Goal: Browse casually

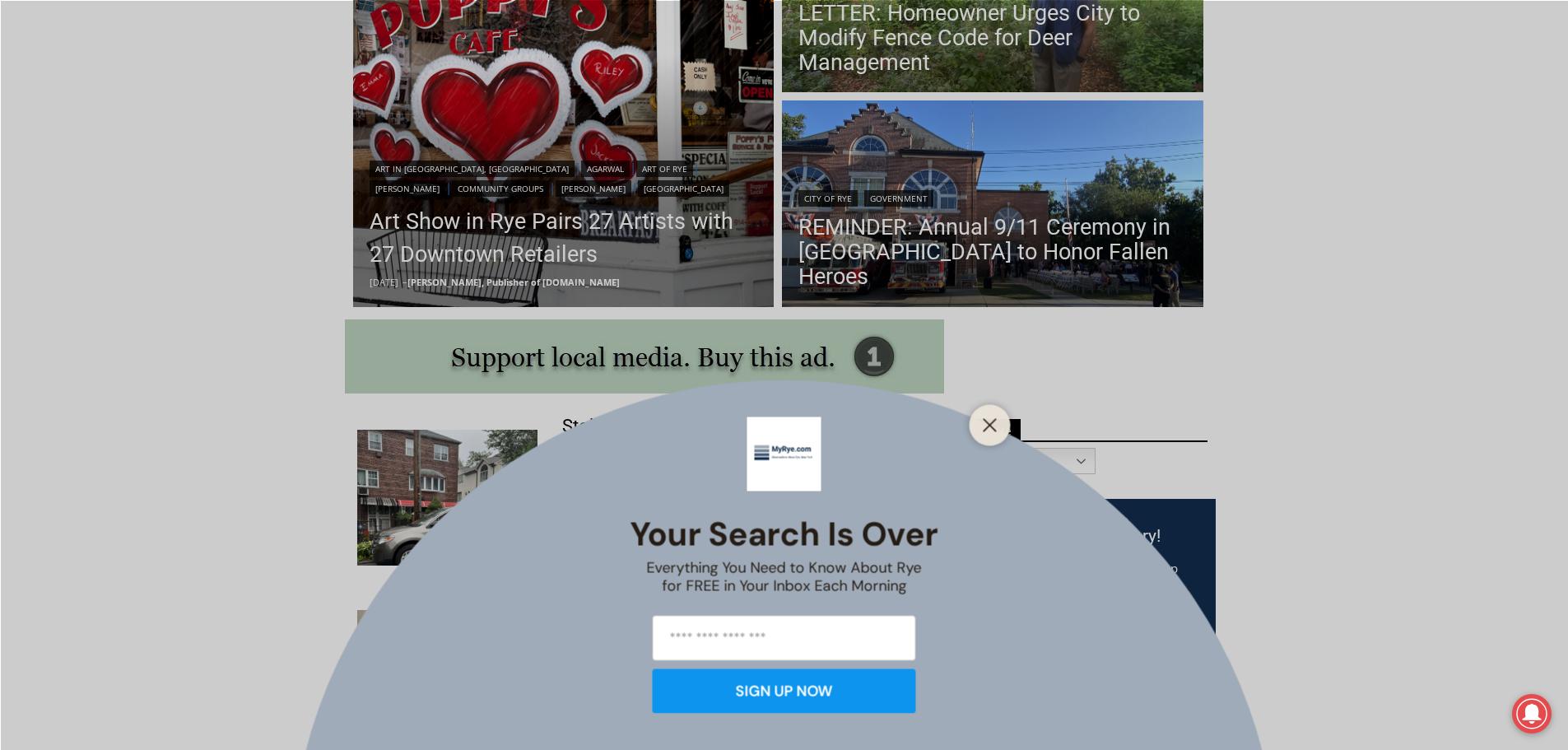
scroll to position [906, 0]
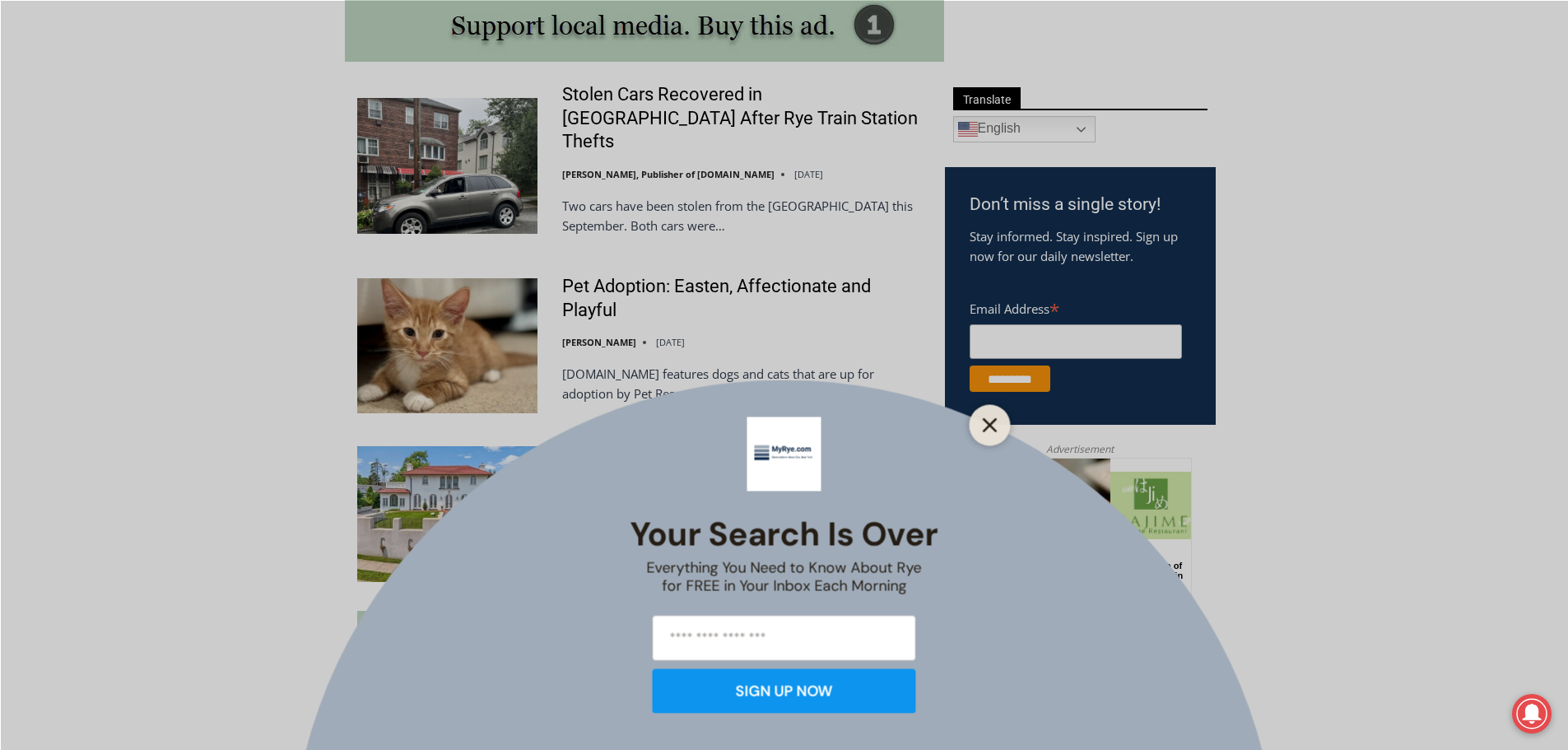
click at [997, 421] on icon "Close" at bounding box center [990, 425] width 15 height 15
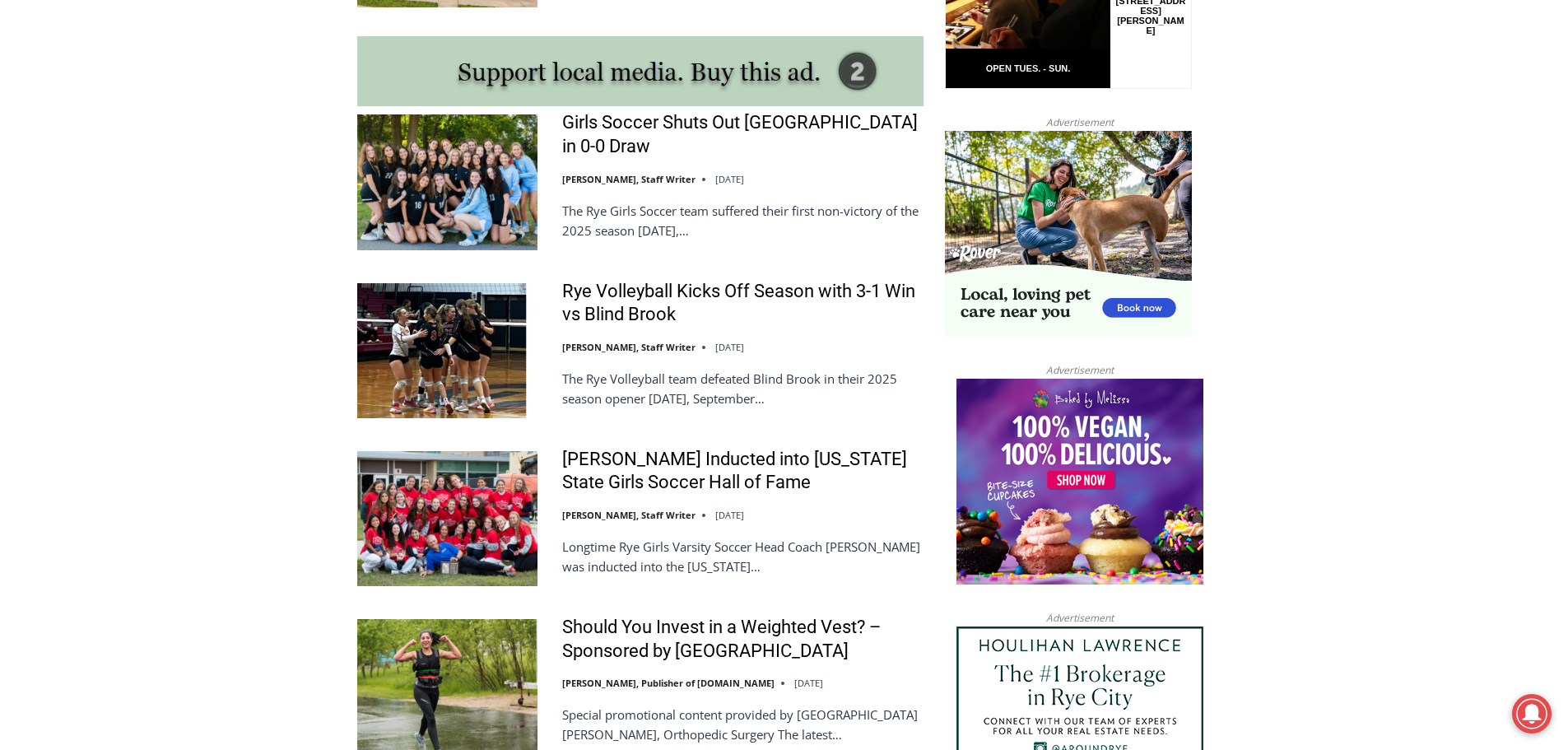
scroll to position [1482, 0]
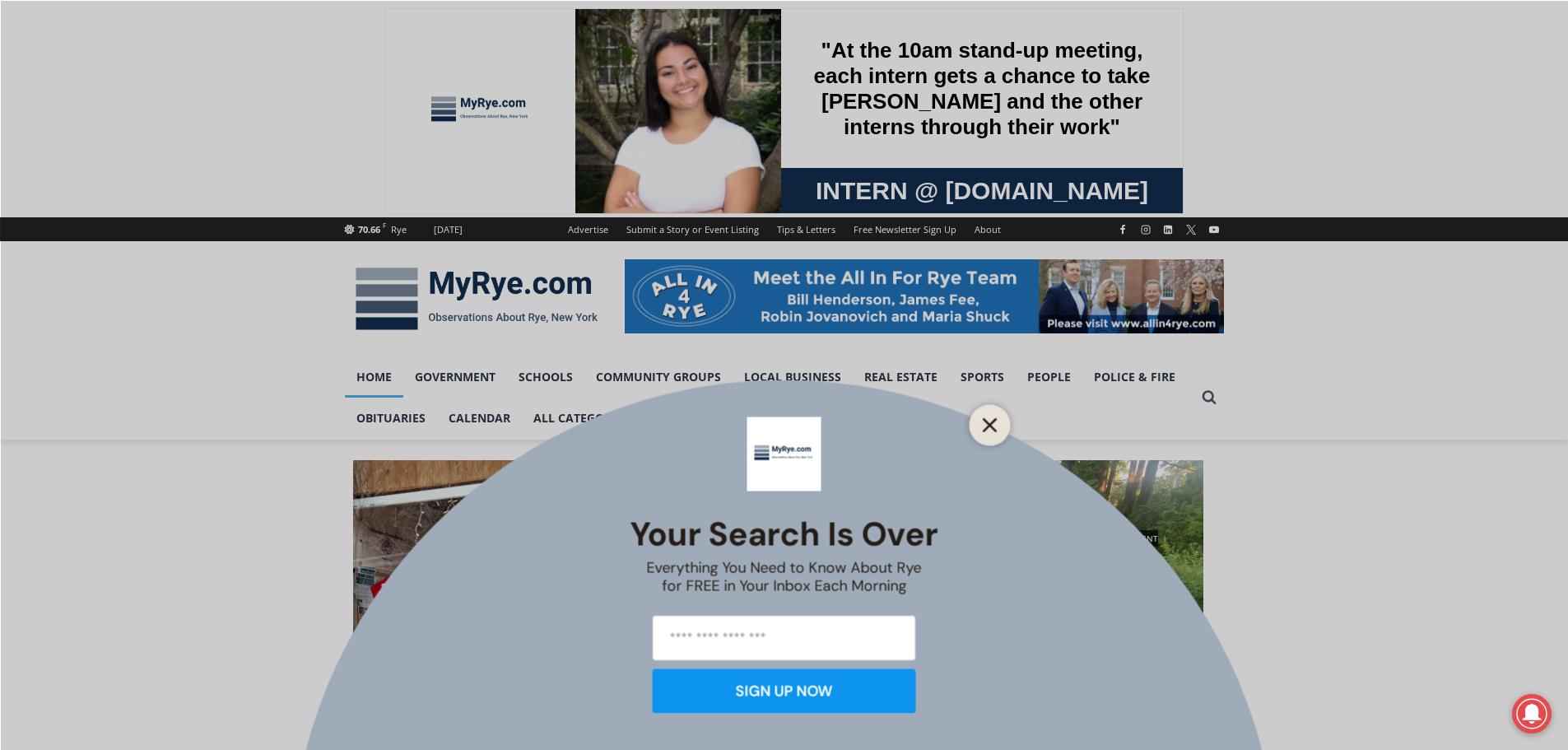
click at [984, 423] on icon "Close" at bounding box center [990, 425] width 15 height 15
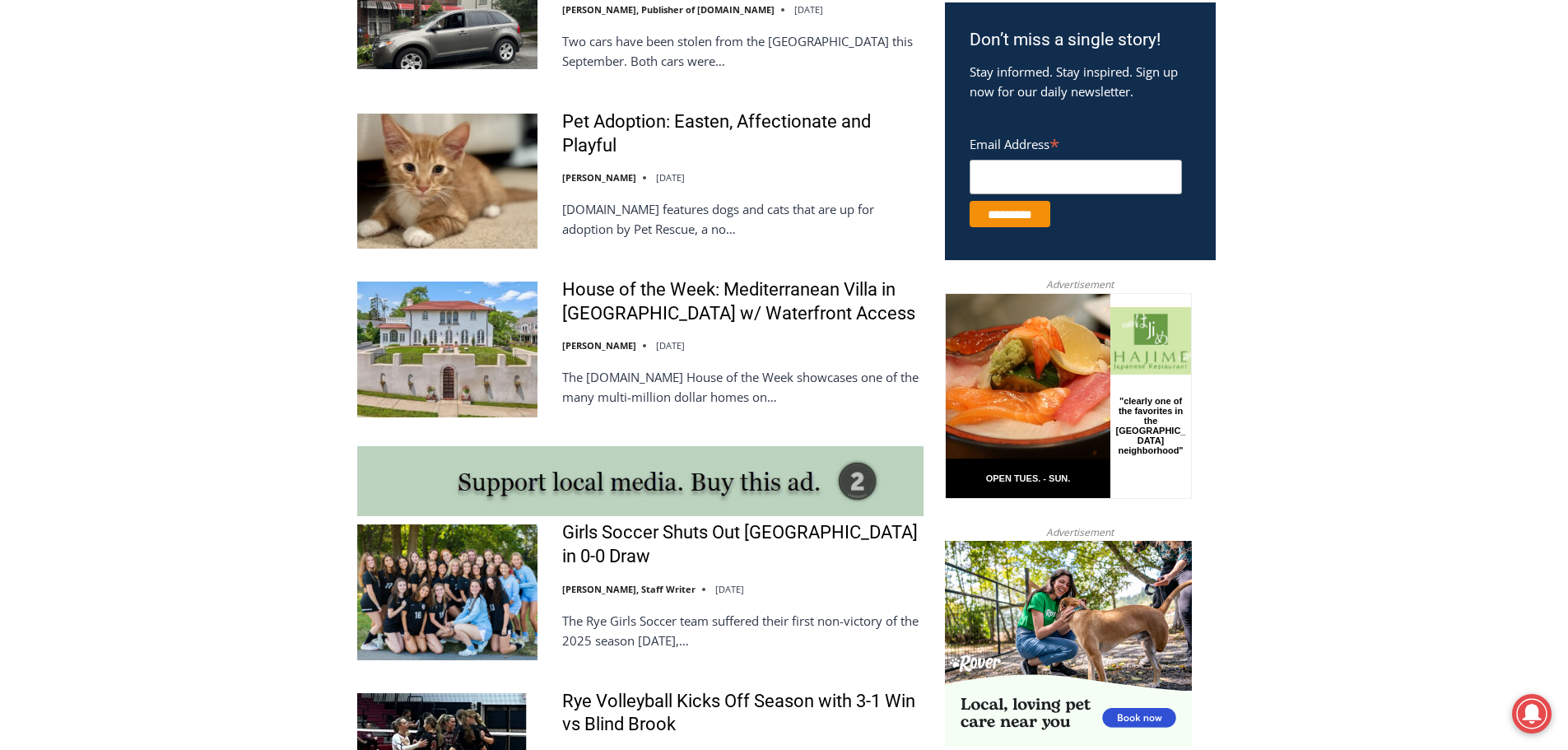
scroll to position [741, 0]
